Goal: Information Seeking & Learning: Learn about a topic

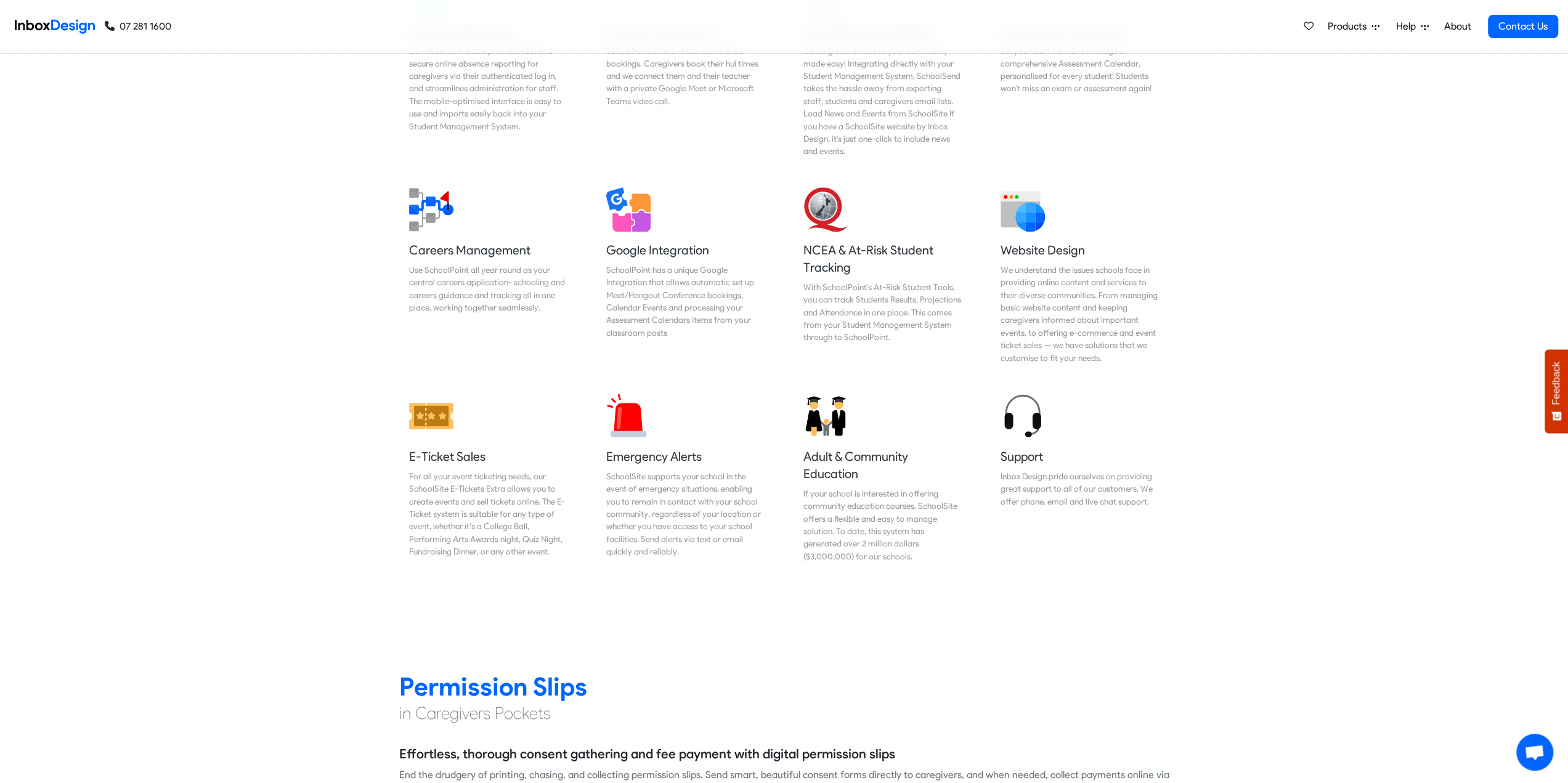
scroll to position [1787, 0]
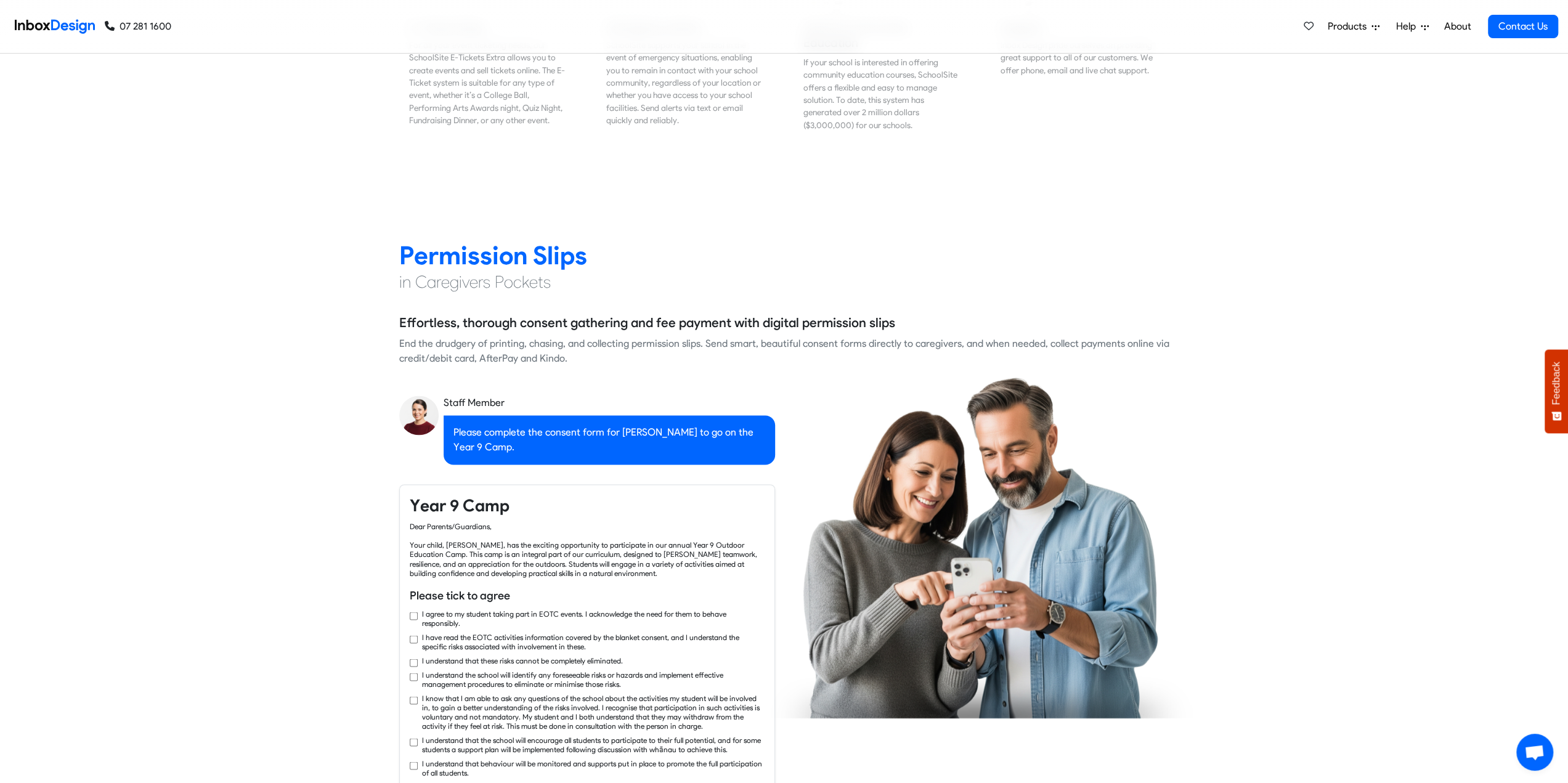
checkbox input "true"
checkbox input "false"
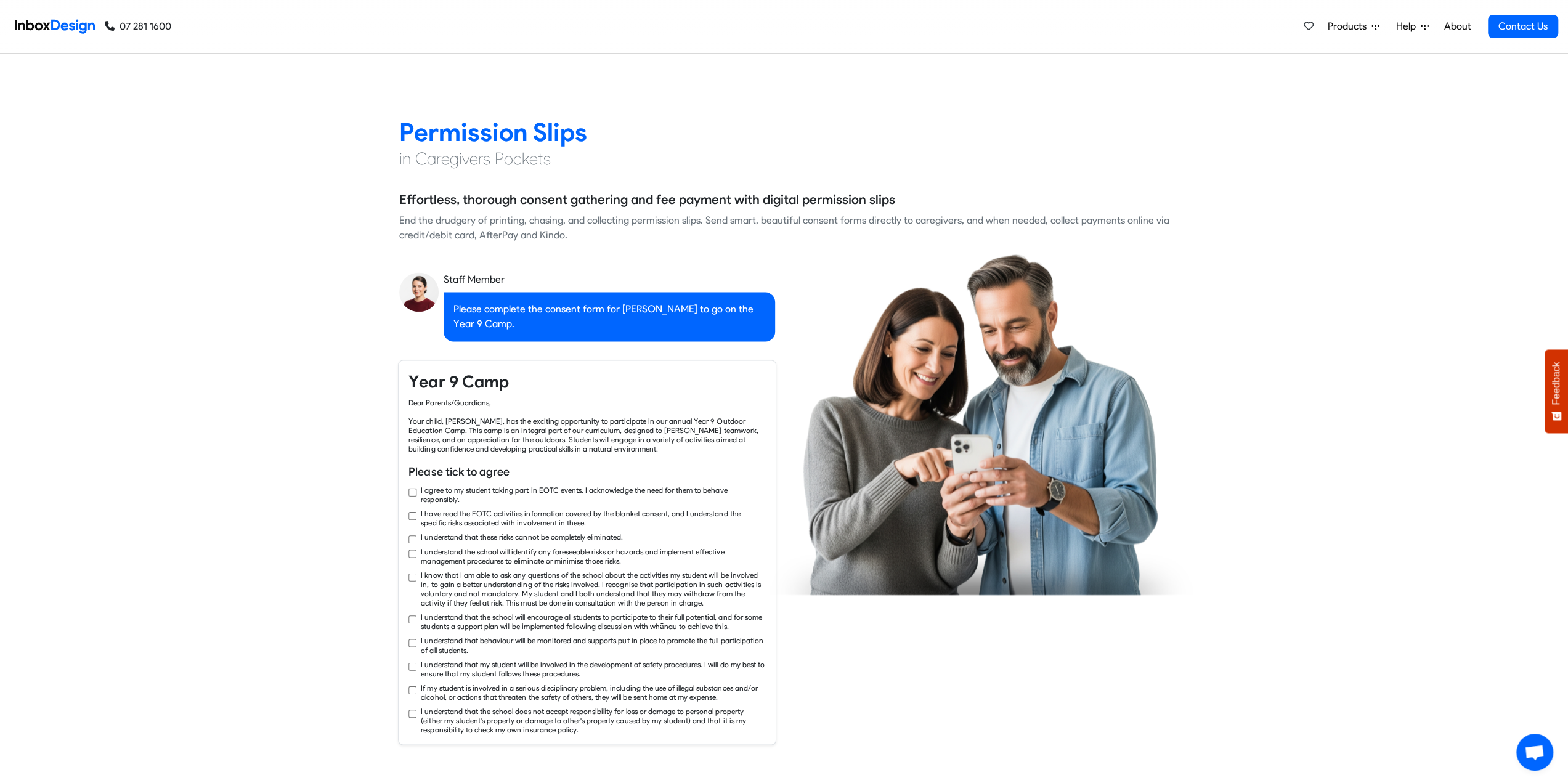
checkbox input "true"
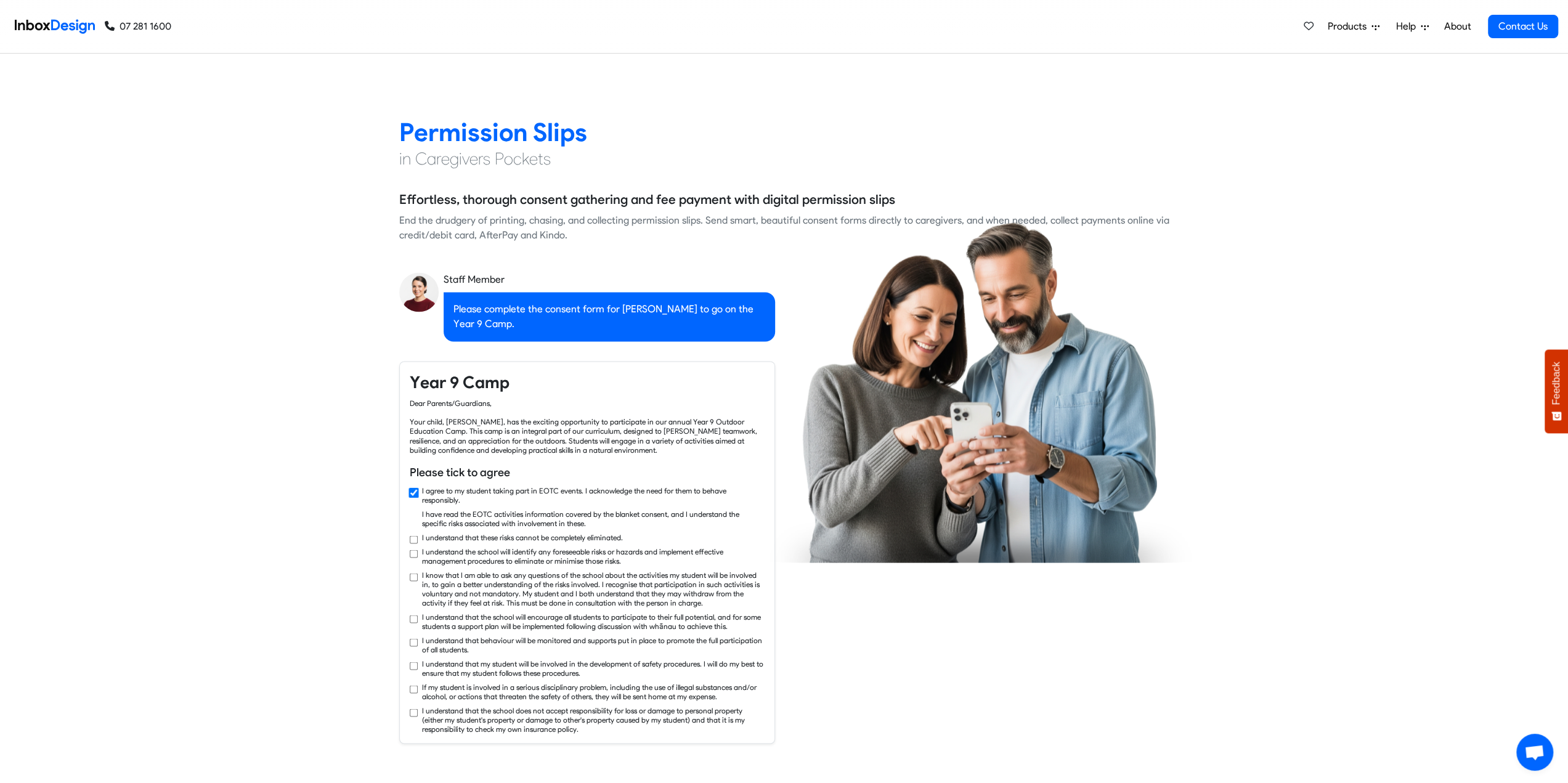
checkbox input "true"
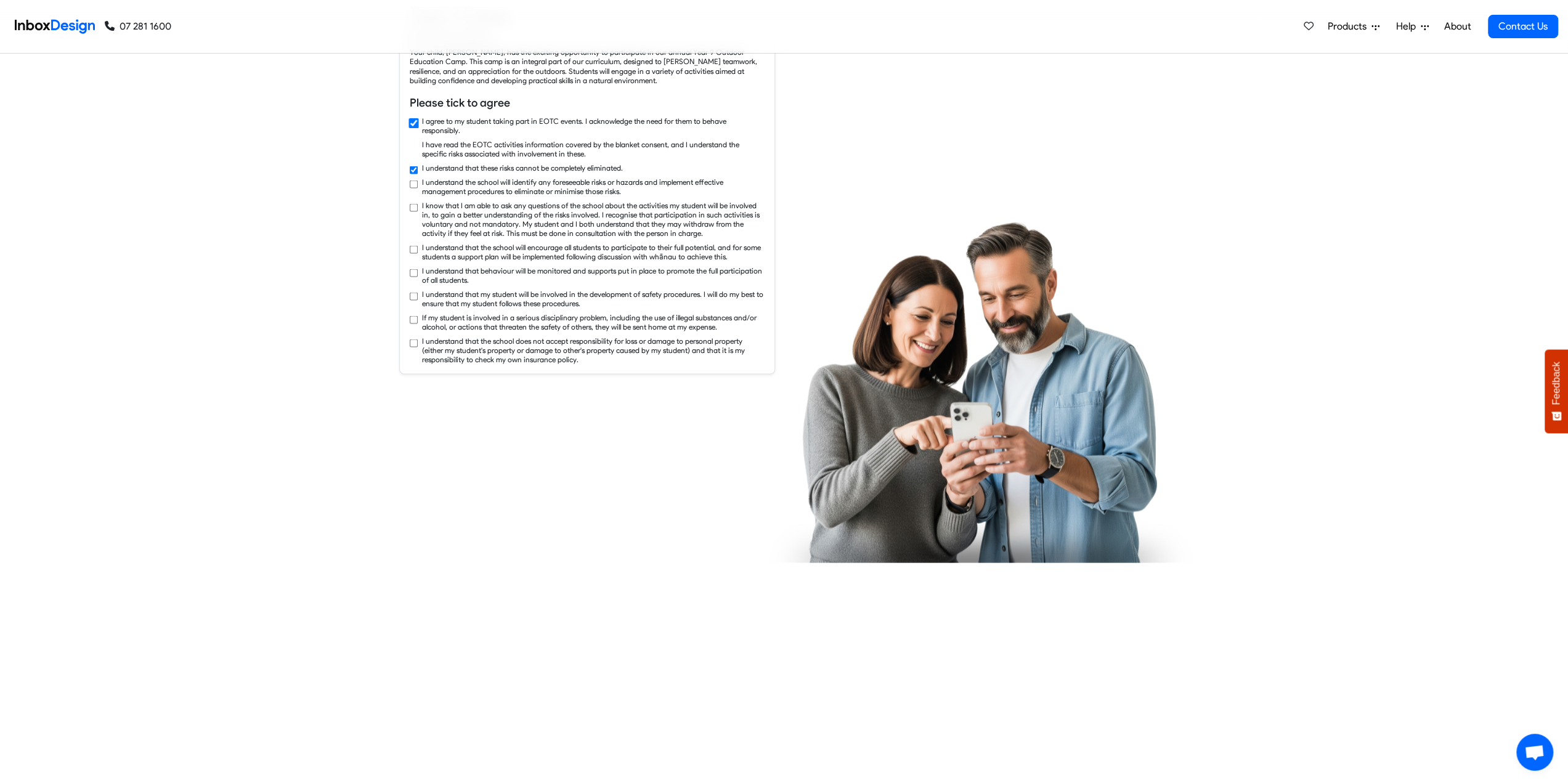
checkbox input "true"
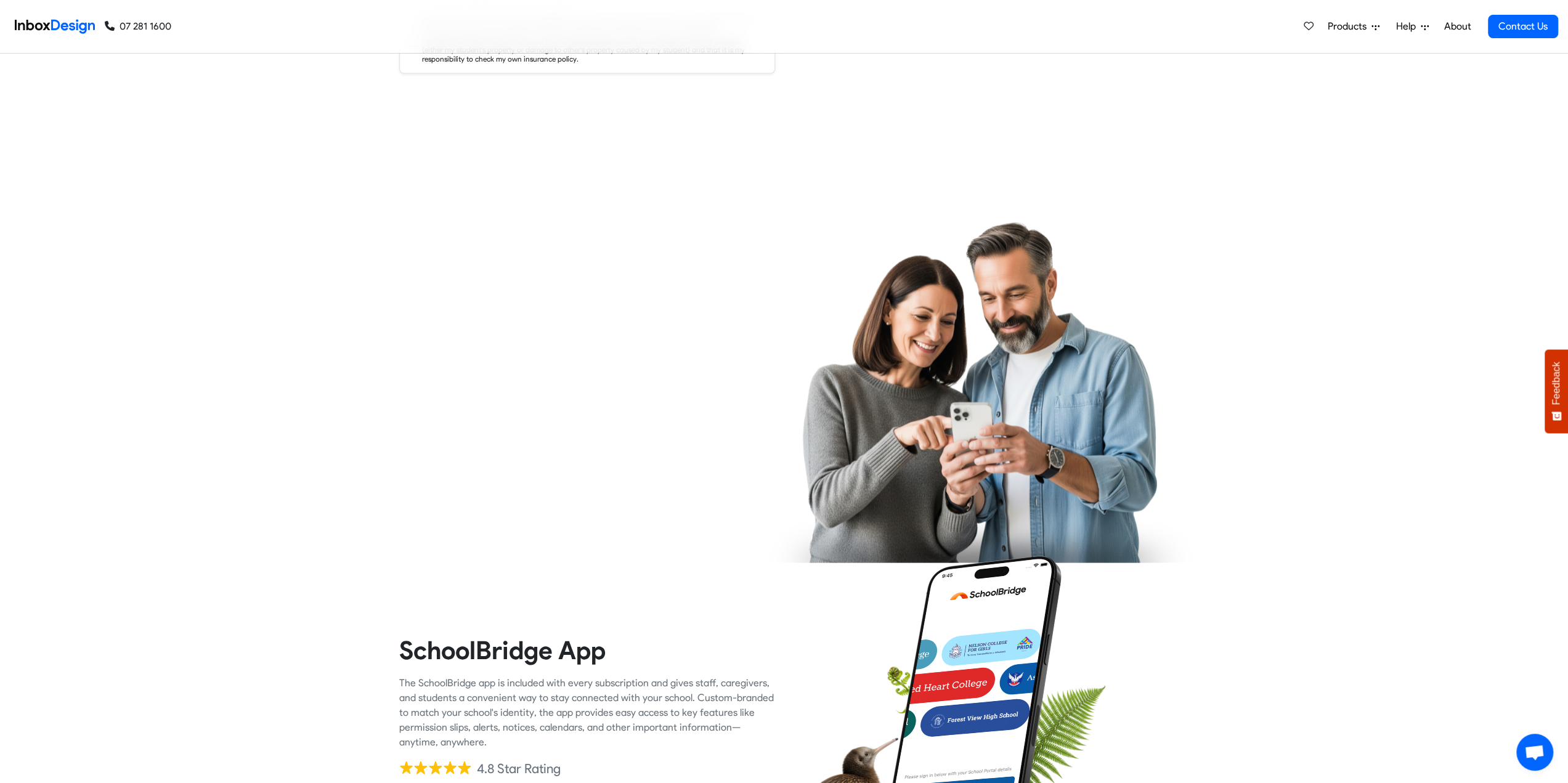
checkbox input "true"
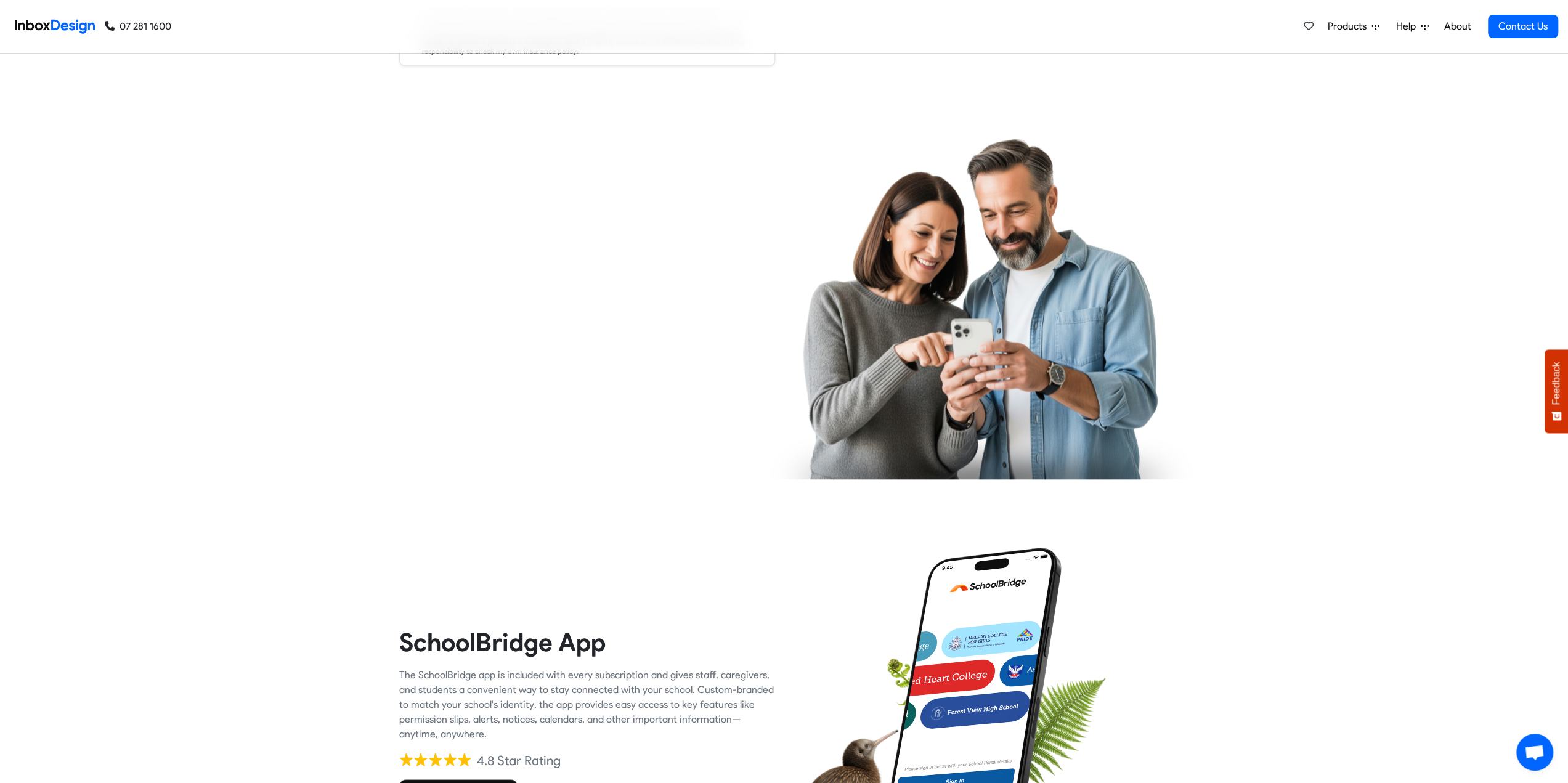
checkbox input "true"
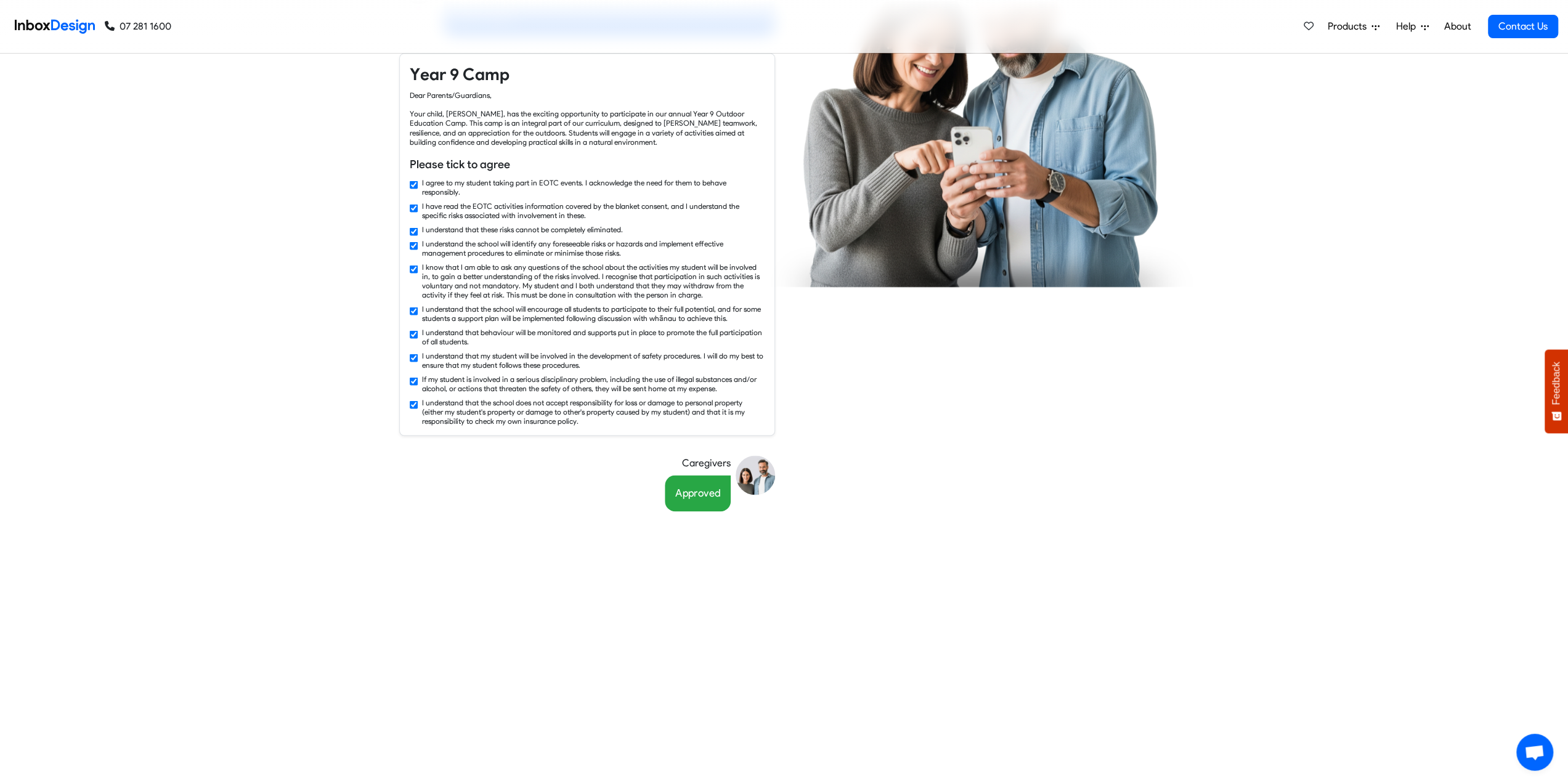
checkbox input "false"
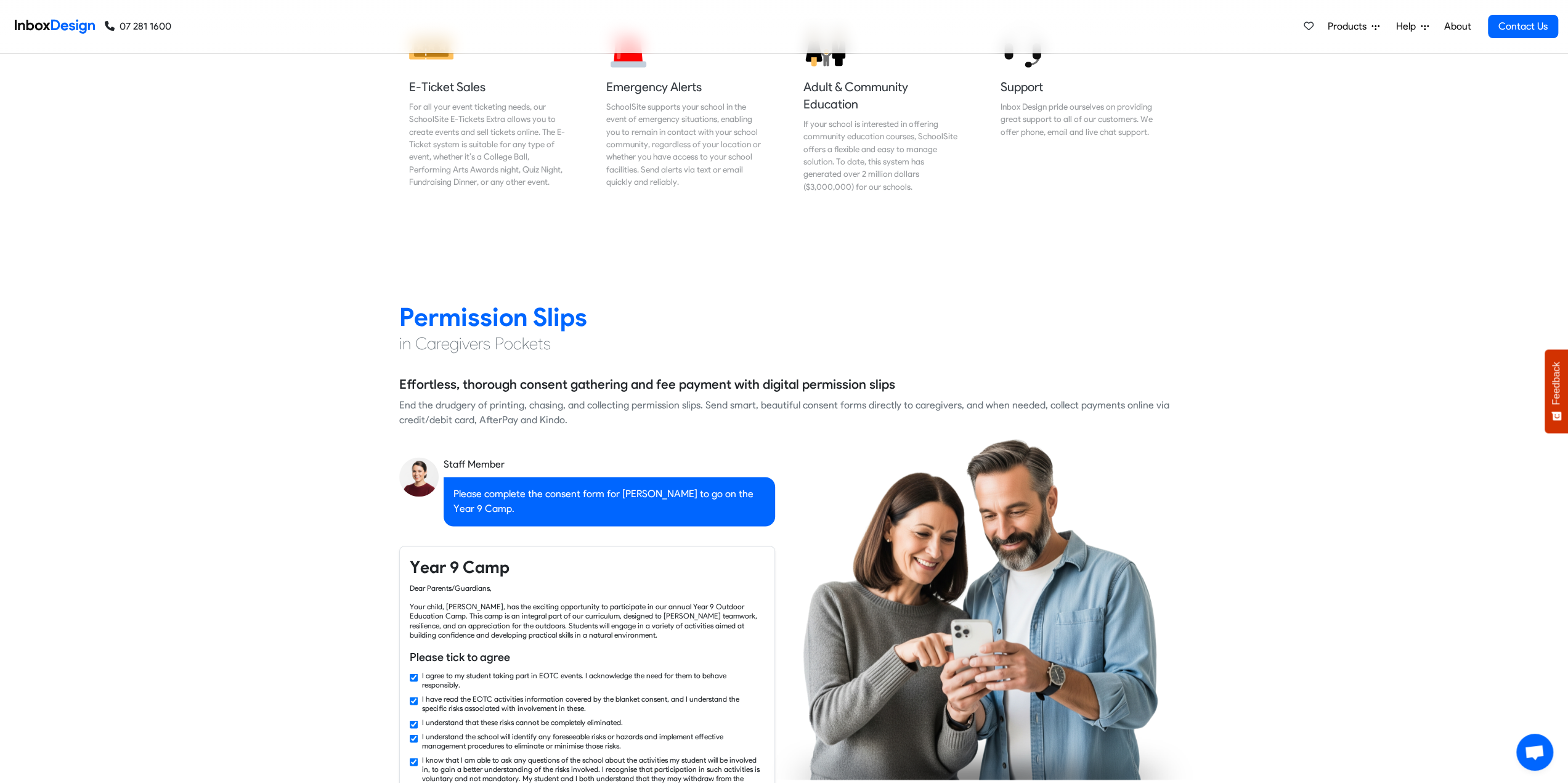
checkbox input "false"
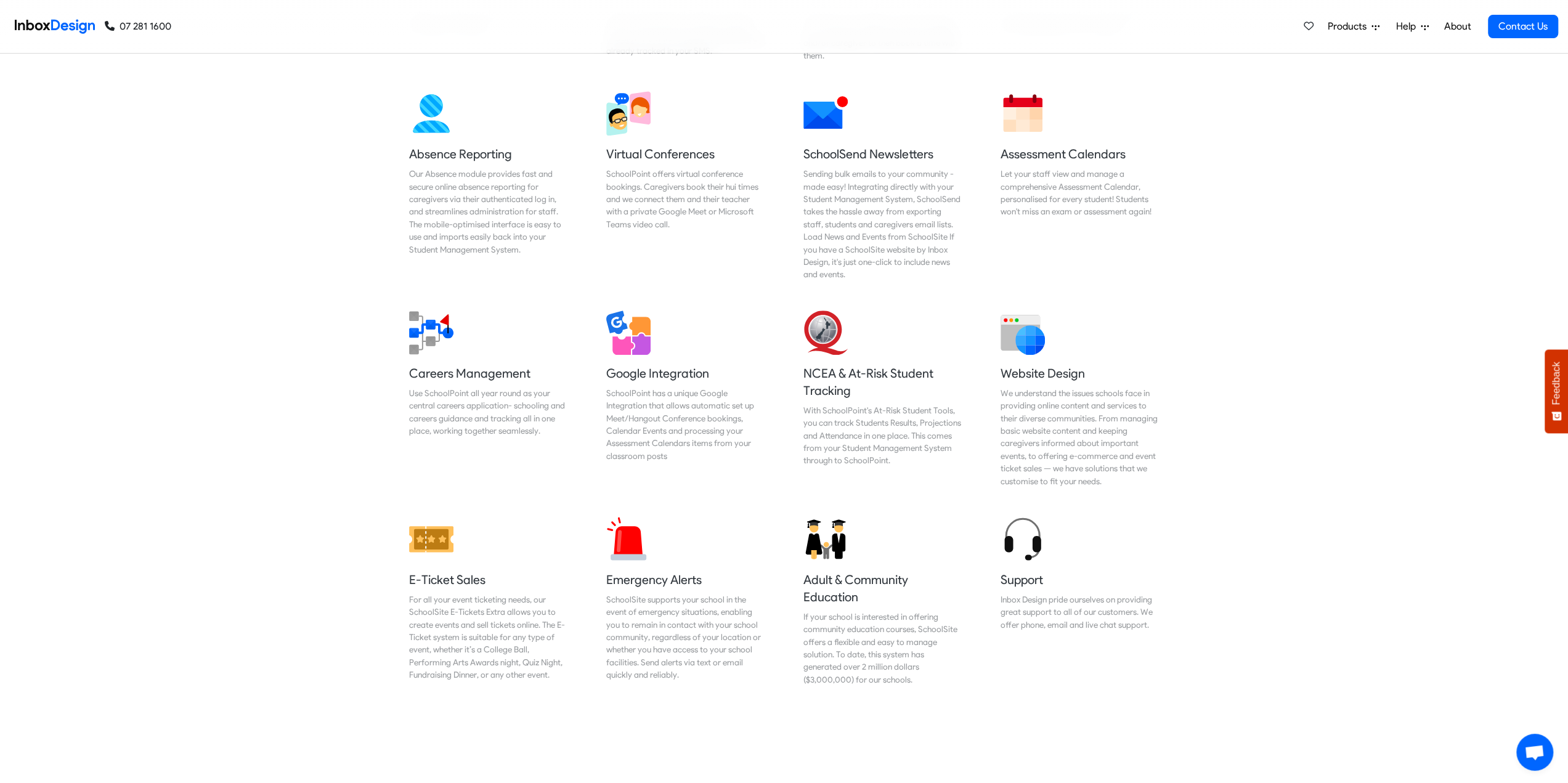
checkbox input "false"
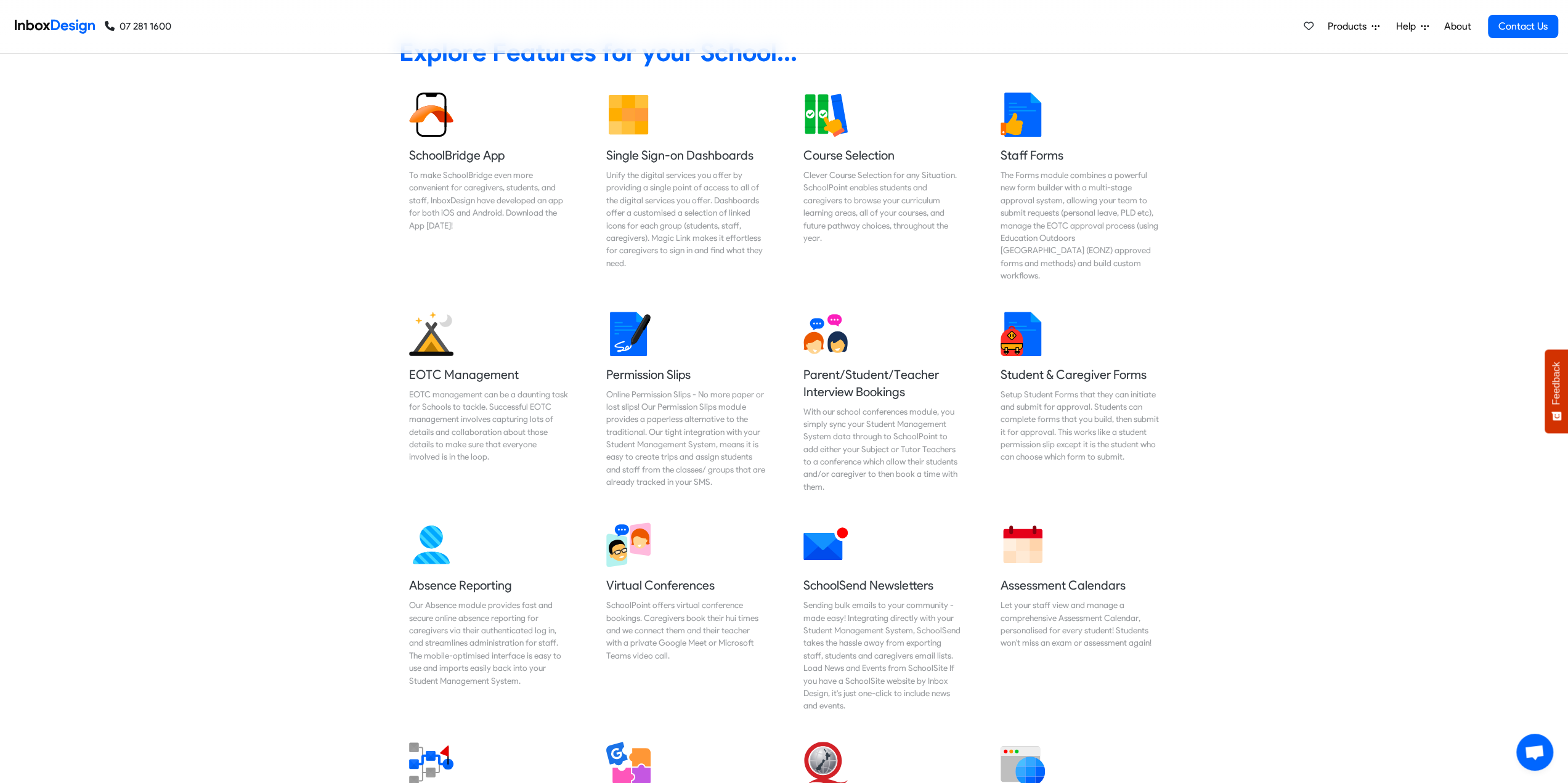
checkbox input "false"
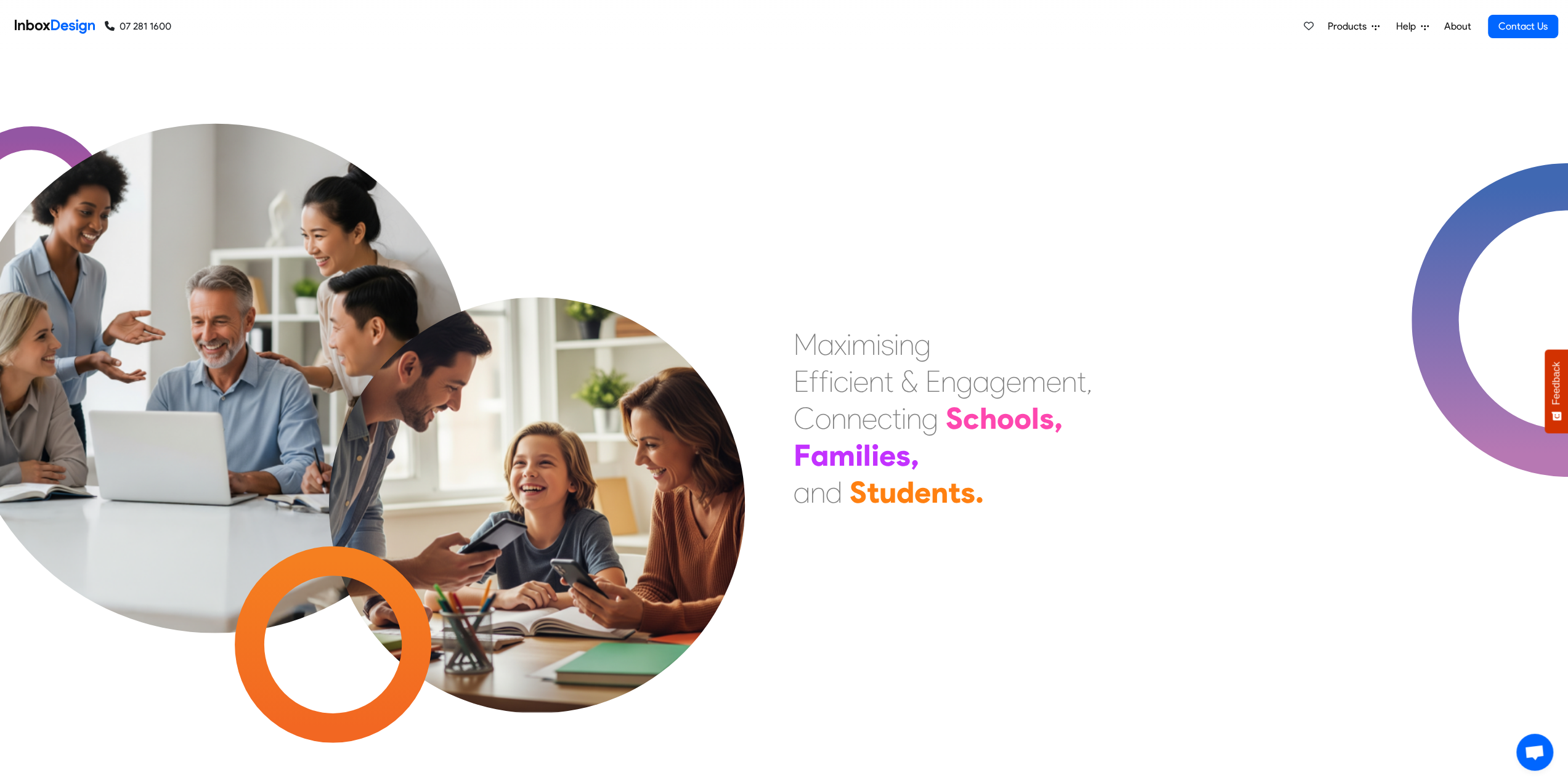
scroll to position [370, 0]
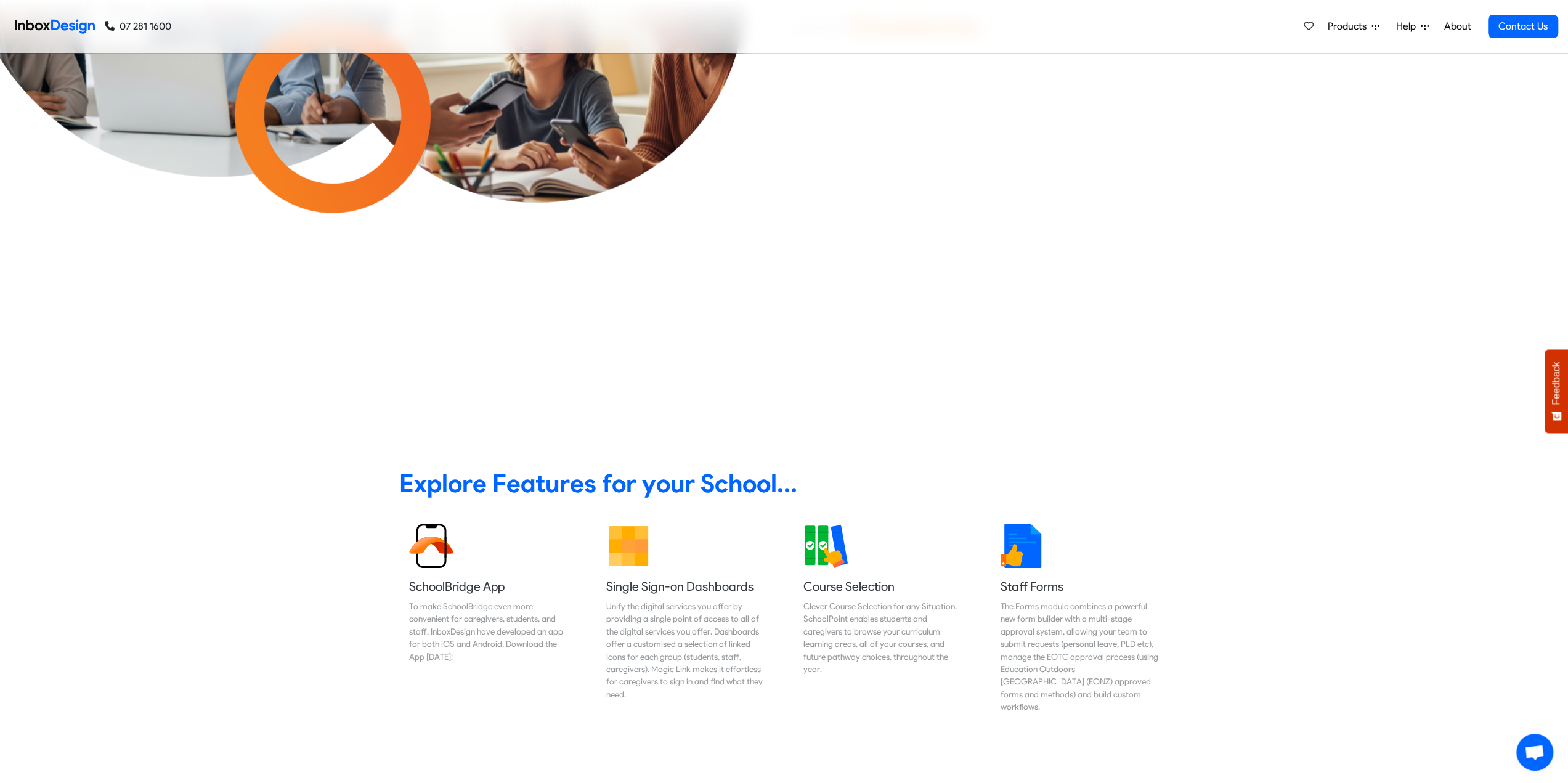
click at [1465, 28] on link "About" at bounding box center [1457, 26] width 34 height 24
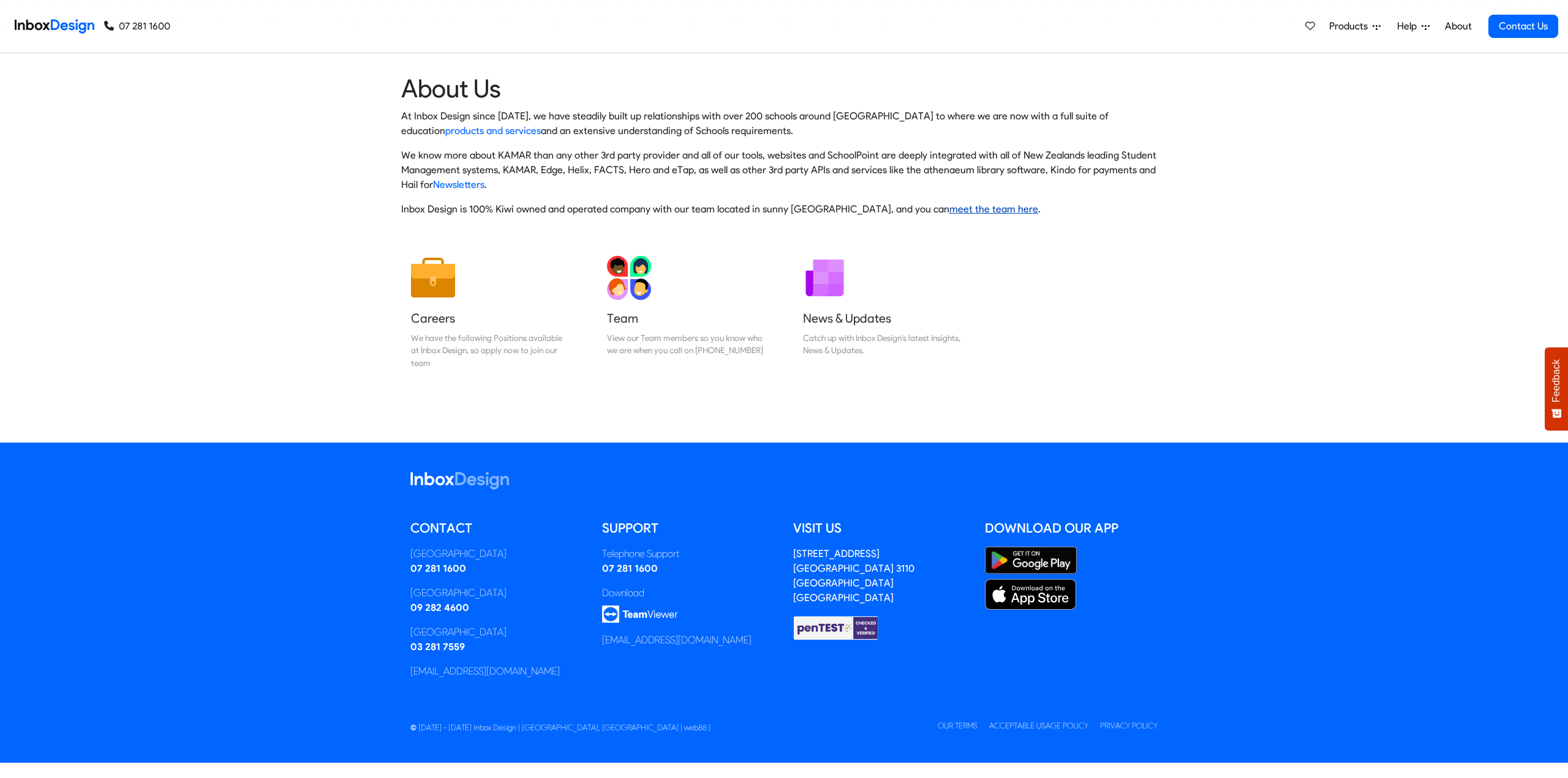
click at [970, 207] on link "meet the team here" at bounding box center [994, 209] width 89 height 12
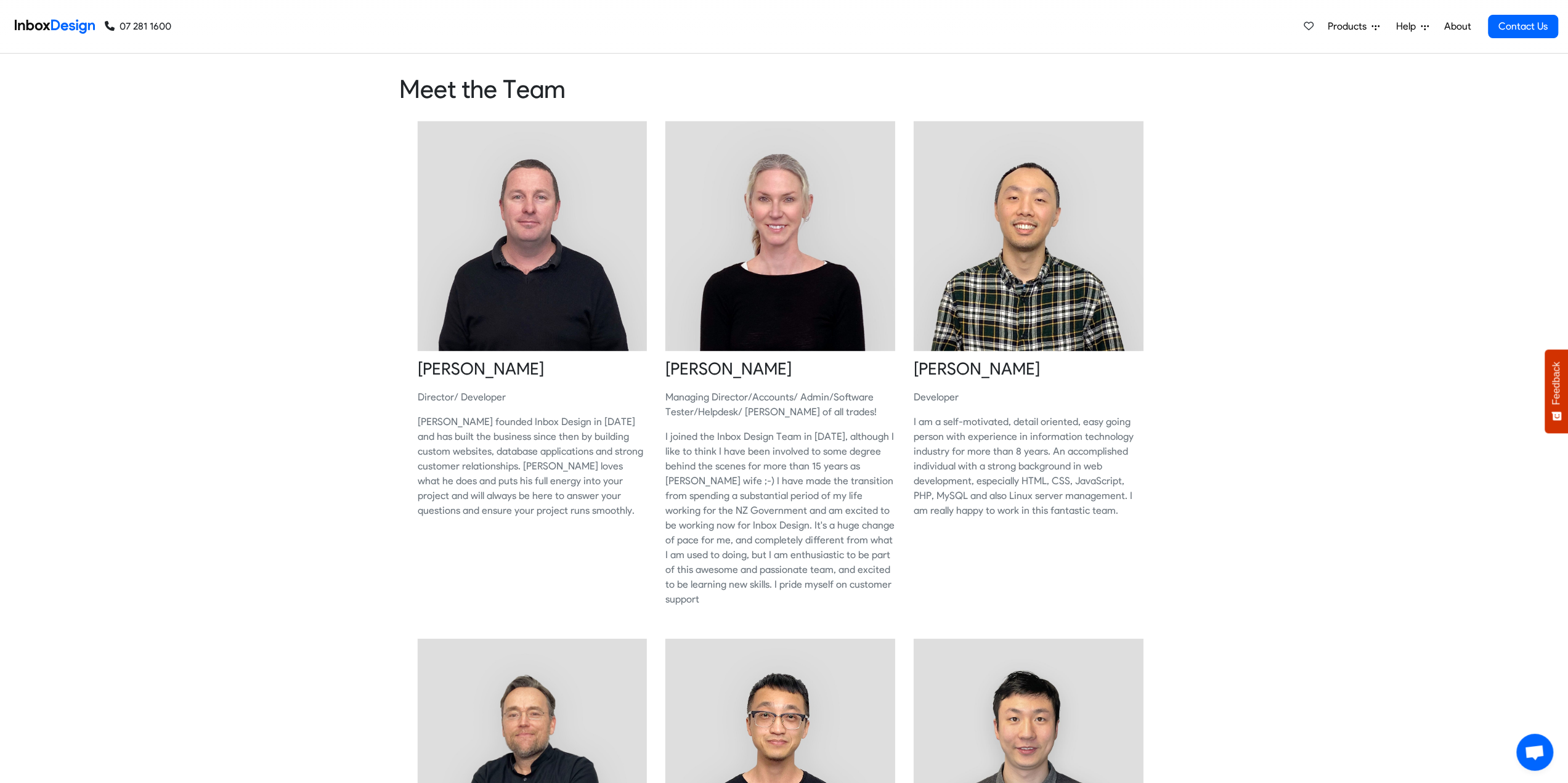
click at [1341, 23] on span "Products" at bounding box center [1350, 26] width 44 height 15
